Goal: Check status: Check status

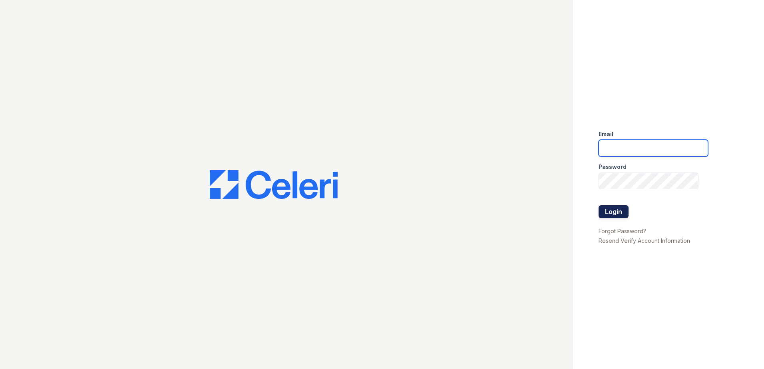
type input "[EMAIL_ADDRESS][DOMAIN_NAME]"
click at [612, 207] on button "Login" at bounding box center [614, 211] width 30 height 13
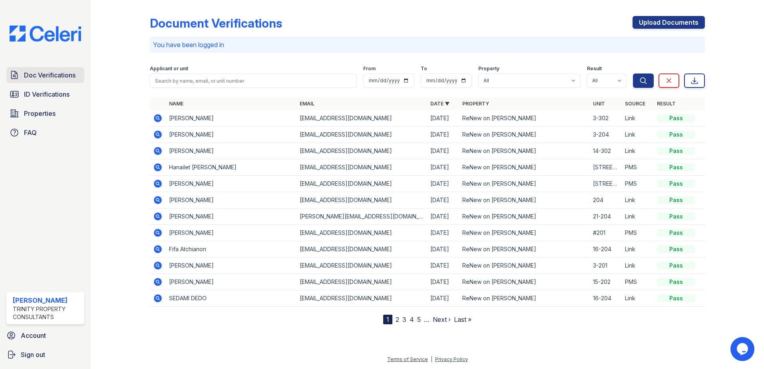
click at [41, 78] on span "Doc Verifications" at bounding box center [50, 75] width 52 height 10
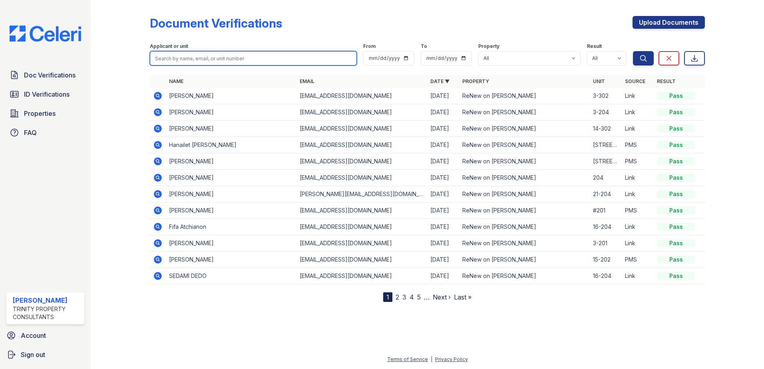
click at [182, 61] on input "search" at bounding box center [253, 58] width 207 height 14
type input "elvin"
click at [633, 51] on button "Search" at bounding box center [643, 58] width 21 height 14
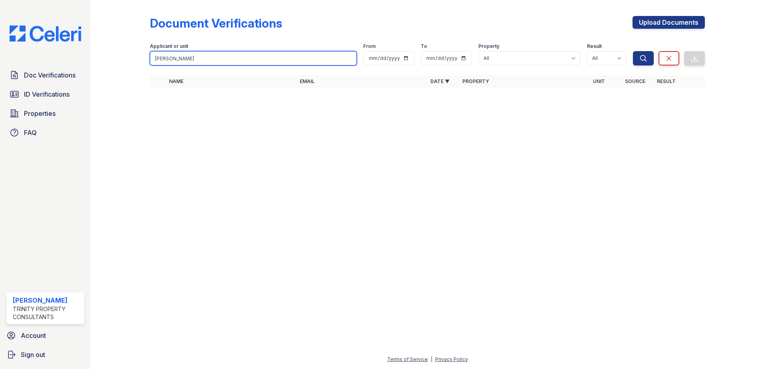
click at [182, 61] on input "elvin" at bounding box center [253, 58] width 207 height 14
type input "e"
type input "karina"
click at [633, 51] on button "Search" at bounding box center [643, 58] width 21 height 14
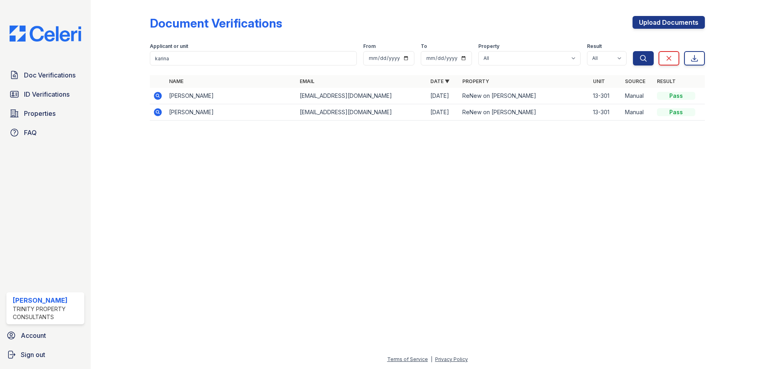
click at [161, 95] on icon at bounding box center [158, 96] width 8 height 8
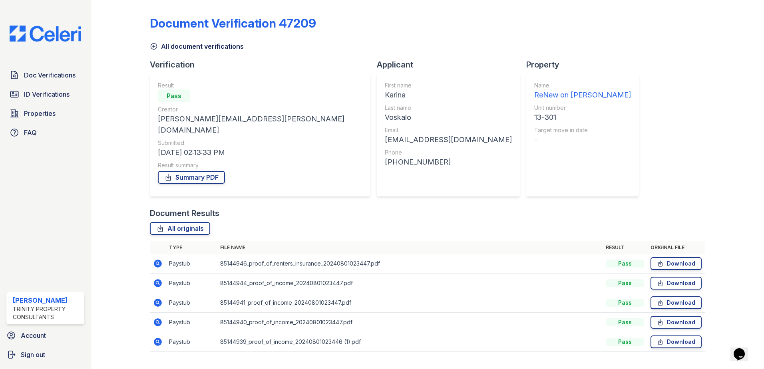
click at [158, 260] on icon at bounding box center [158, 264] width 8 height 8
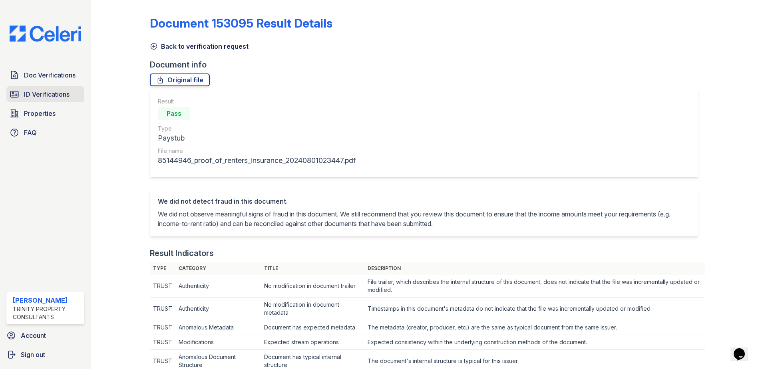
click at [29, 96] on span "ID Verifications" at bounding box center [47, 95] width 46 height 10
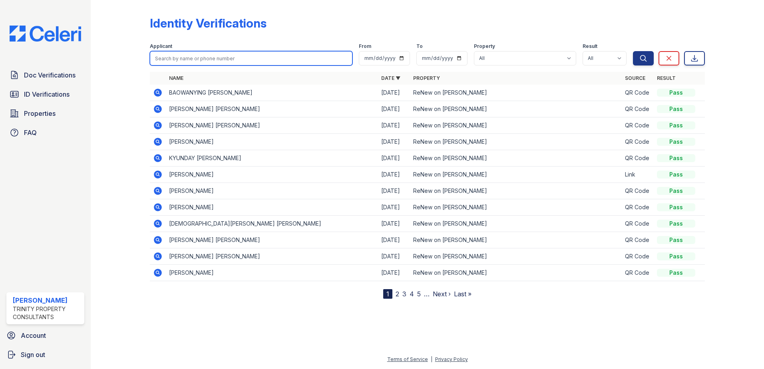
click at [223, 58] on input "search" at bounding box center [251, 58] width 203 height 14
type input "elvin"
click at [633, 51] on button "Search" at bounding box center [643, 58] width 21 height 14
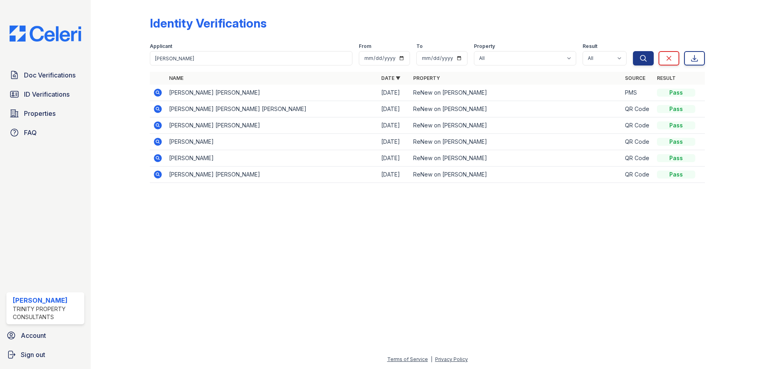
click at [154, 92] on icon at bounding box center [158, 93] width 8 height 8
